Goal: Information Seeking & Learning: Learn about a topic

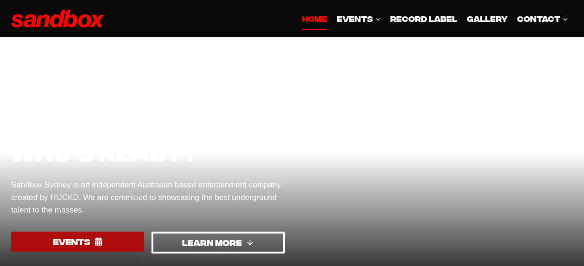
click at [109, 241] on link "EVENTS" at bounding box center [77, 241] width 133 height 20
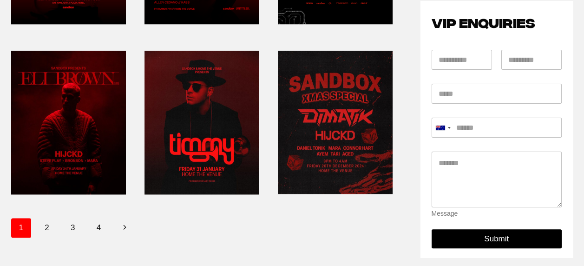
scroll to position [558, 0]
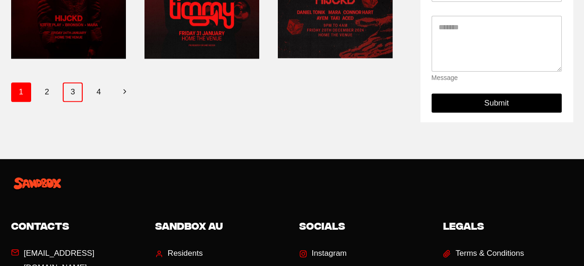
click at [76, 88] on link "3" at bounding box center [73, 92] width 20 height 20
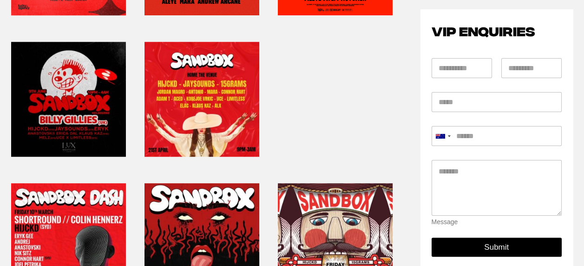
scroll to position [418, 0]
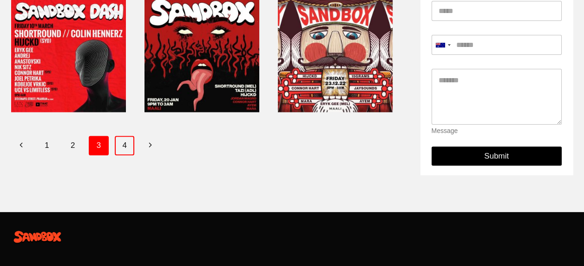
click at [130, 144] on link "4" at bounding box center [125, 146] width 20 height 20
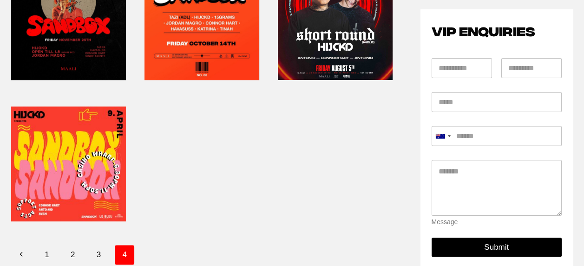
scroll to position [279, 0]
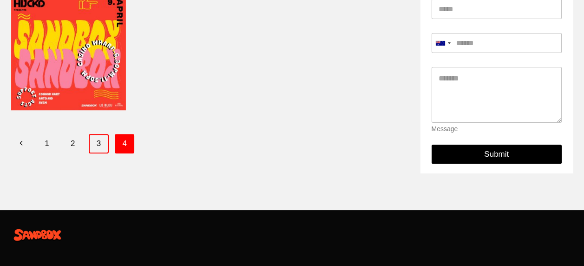
click at [98, 139] on link "3" at bounding box center [99, 144] width 20 height 20
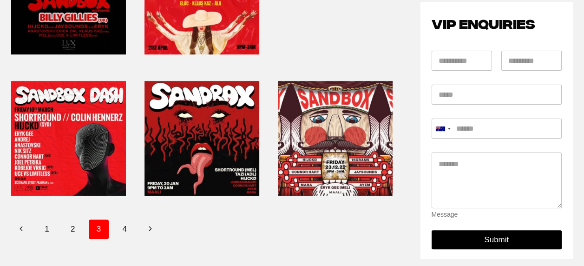
scroll to position [372, 0]
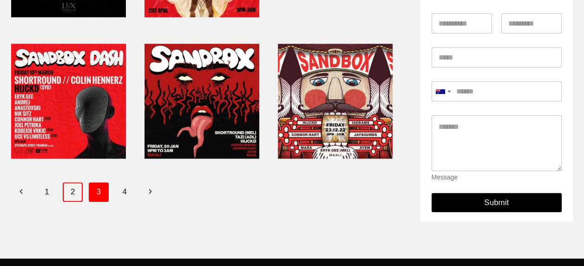
click at [72, 184] on link "2" at bounding box center [73, 192] width 20 height 20
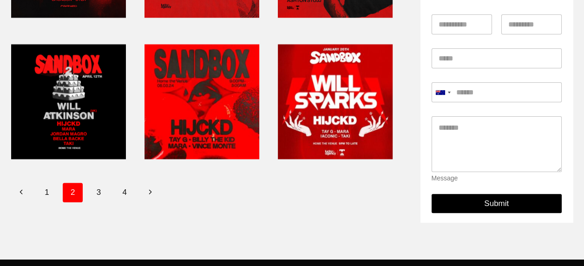
scroll to position [511, 0]
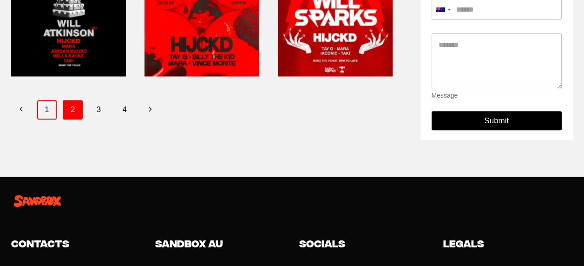
click at [52, 111] on link "1" at bounding box center [47, 110] width 20 height 20
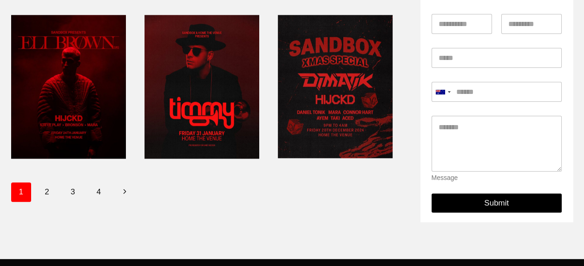
scroll to position [465, 0]
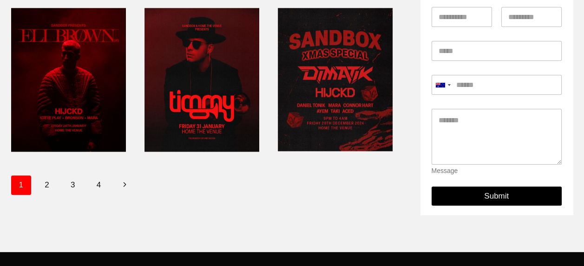
click at [20, 181] on span "1" at bounding box center [21, 185] width 20 height 20
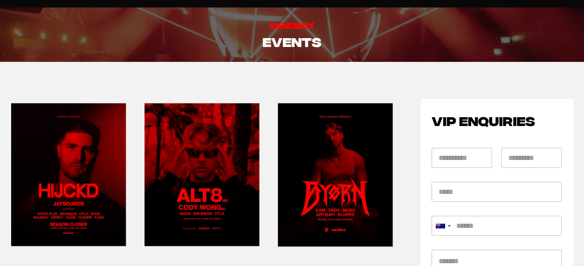
scroll to position [0, 0]
